Goal: Transaction & Acquisition: Purchase product/service

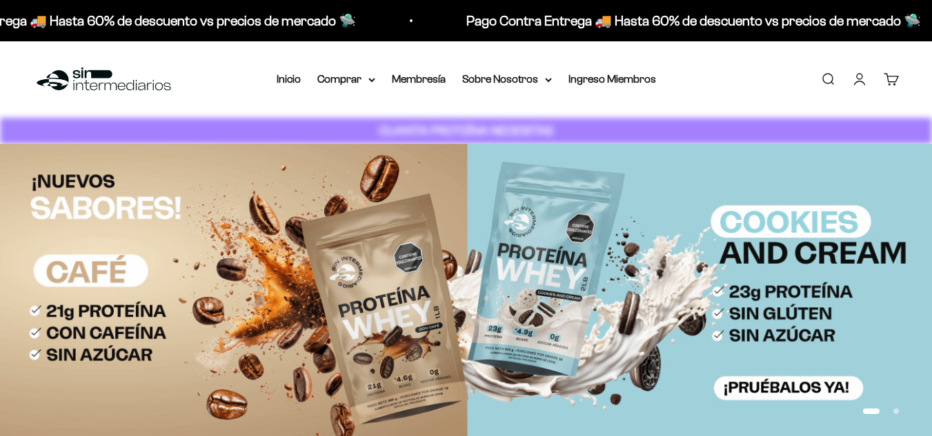
click at [863, 83] on link "Iniciar sesión" at bounding box center [859, 79] width 15 height 15
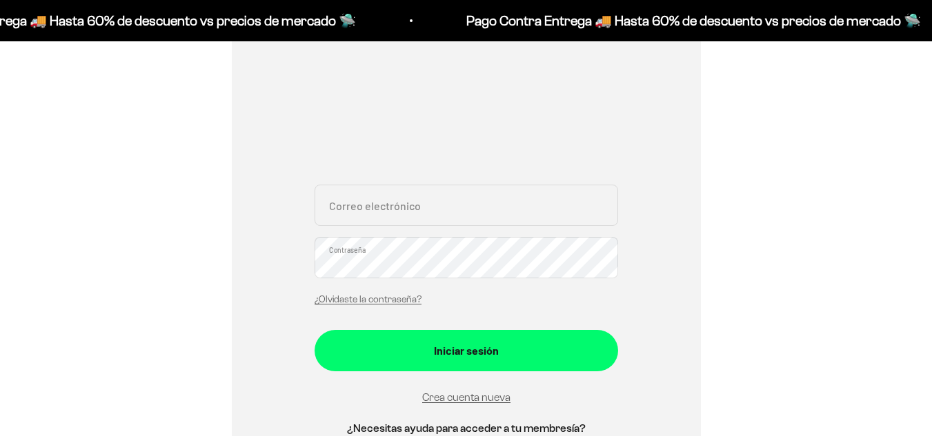
scroll to position [252, 0]
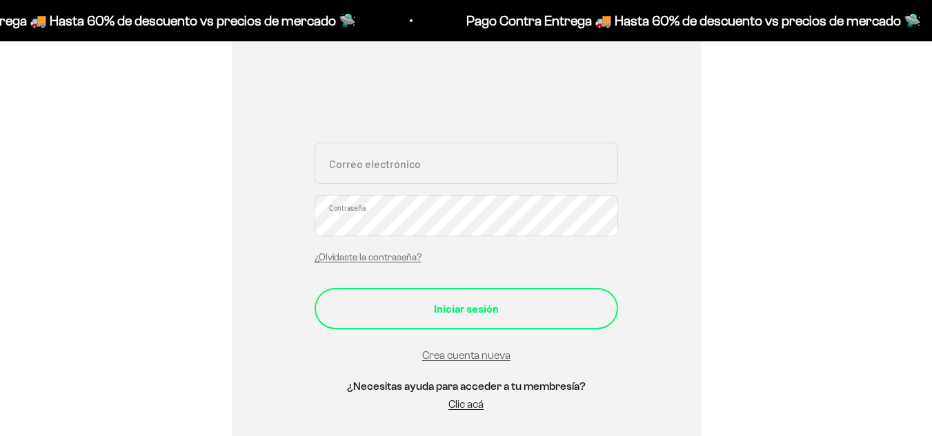
type input "[EMAIL_ADDRESS][DOMAIN_NAME]"
click at [412, 312] on div "Iniciar sesión" at bounding box center [466, 309] width 248 height 18
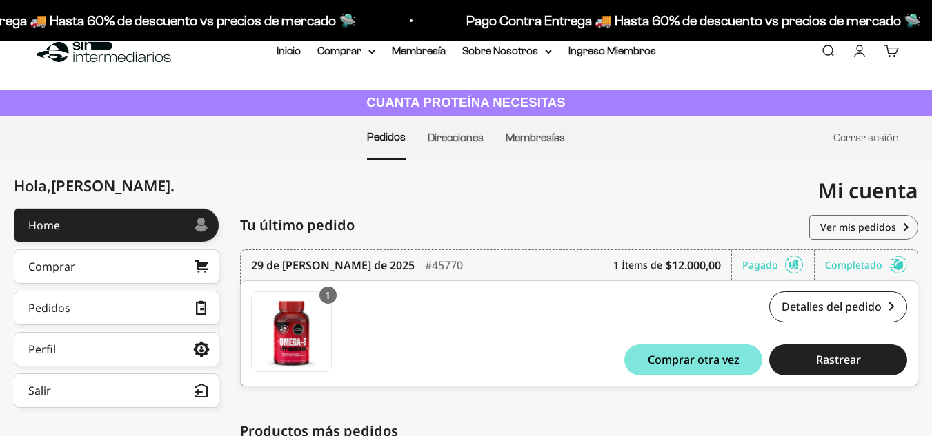
scroll to position [26, 0]
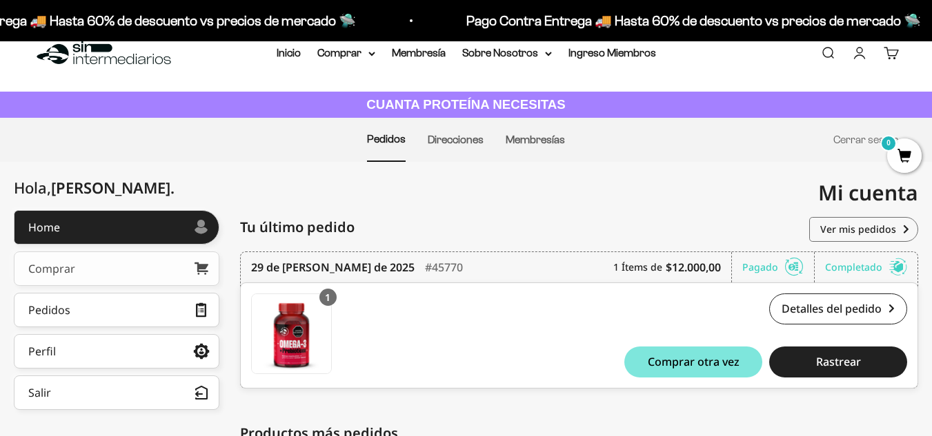
click at [104, 270] on link "Comprar" at bounding box center [116, 269] width 205 height 34
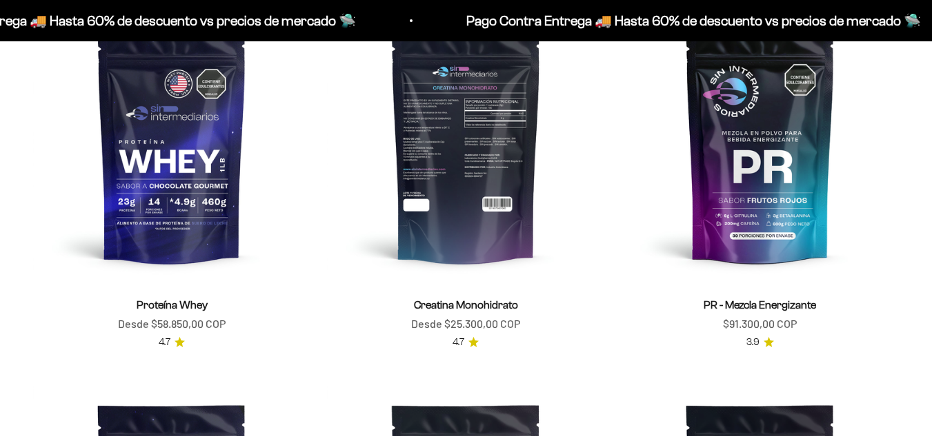
scroll to position [570, 0]
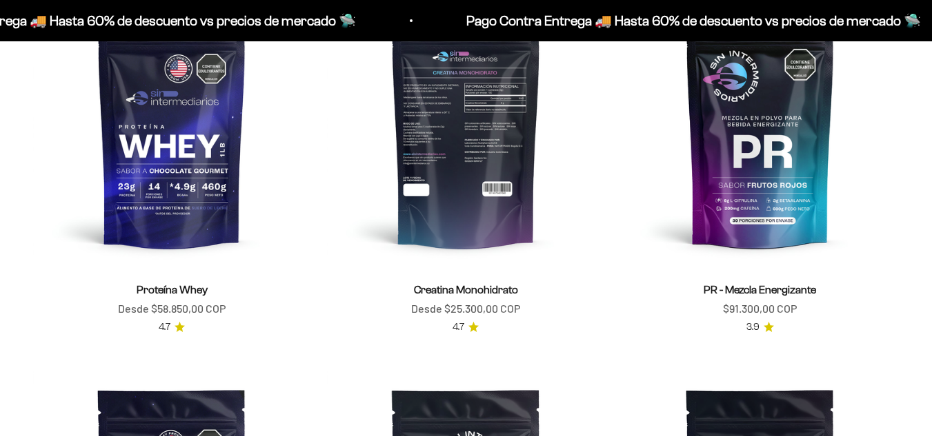
click at [470, 143] on img at bounding box center [465, 128] width 277 height 277
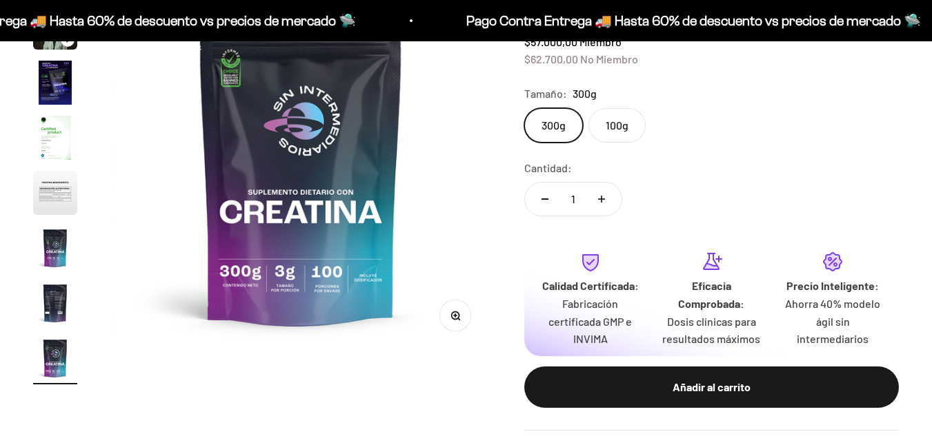
scroll to position [207, 0]
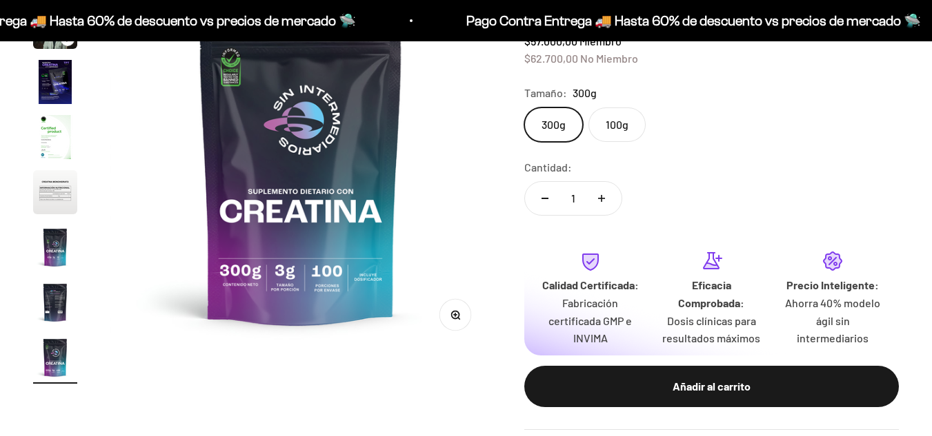
click at [604, 198] on icon "Aumentar cantidad" at bounding box center [601, 198] width 7 height 7
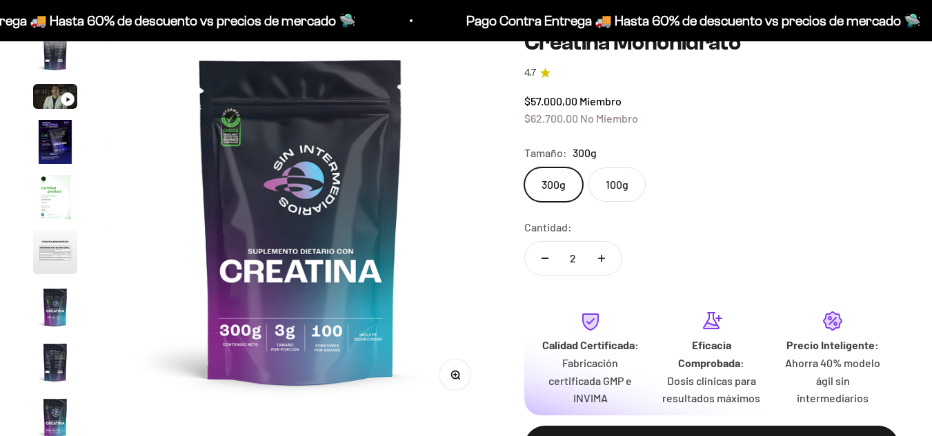
click at [603, 257] on icon "Aumentar cantidad" at bounding box center [601, 258] width 7 height 7
type input "4"
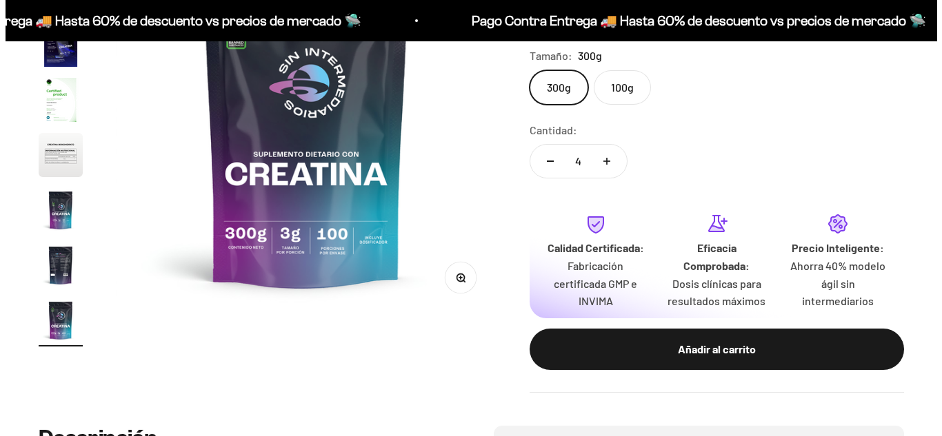
scroll to position [248, 0]
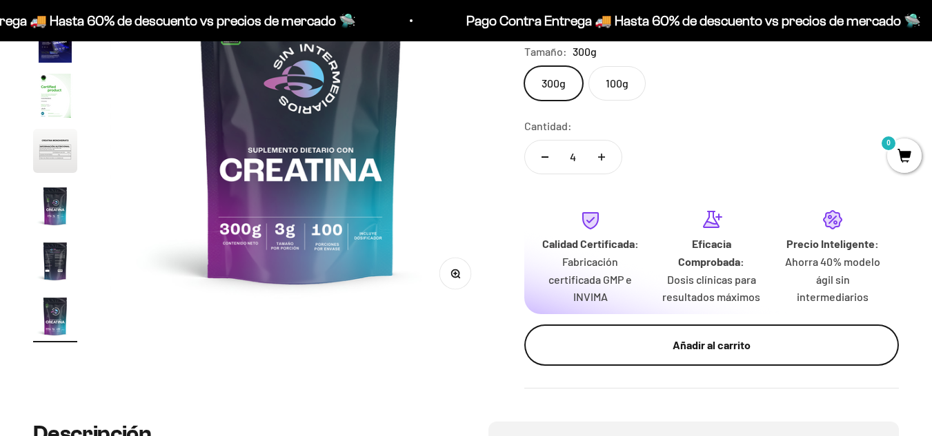
click at [718, 347] on div "Añadir al carrito" at bounding box center [711, 345] width 319 height 18
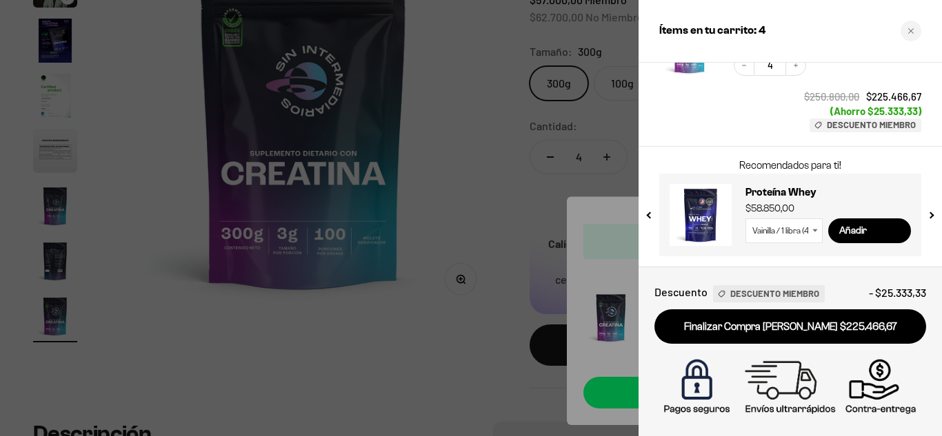
scroll to position [0, 0]
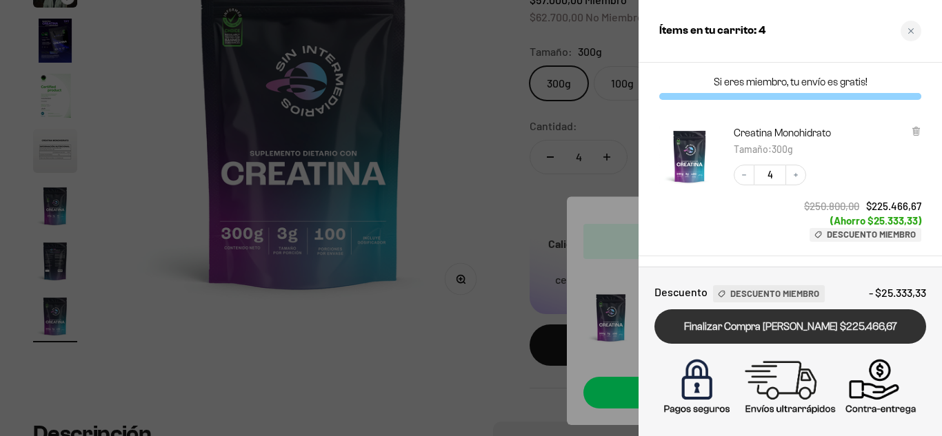
click at [743, 332] on link "Finalizar Compra [PERSON_NAME] $225.466,67" at bounding box center [790, 327] width 272 height 35
